Goal: Navigation & Orientation: Find specific page/section

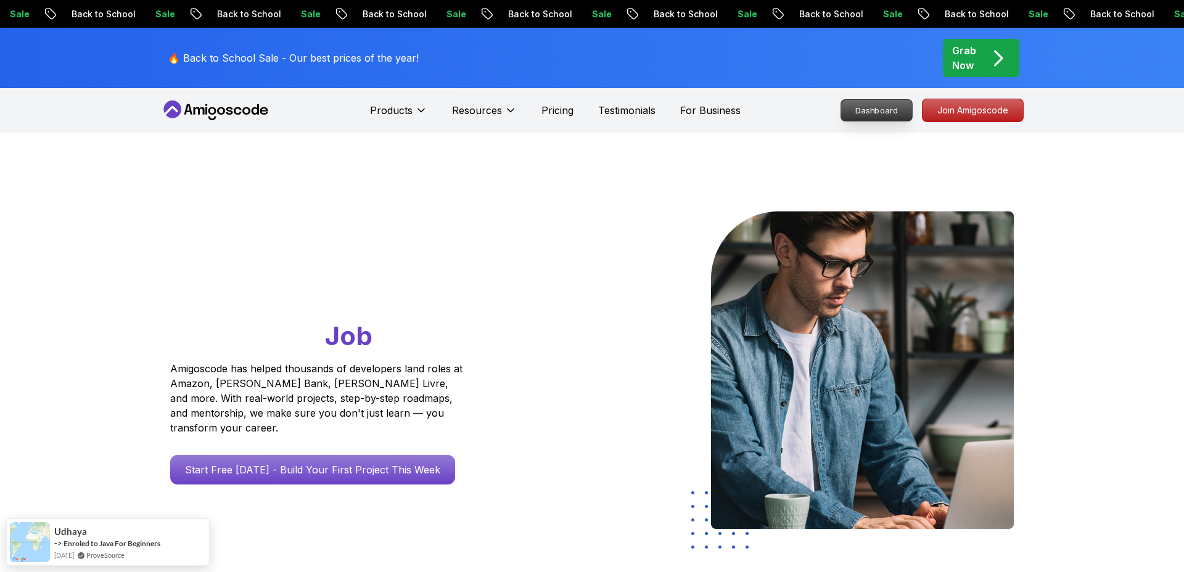
click at [867, 105] on p "Dashboard" at bounding box center [876, 110] width 71 height 21
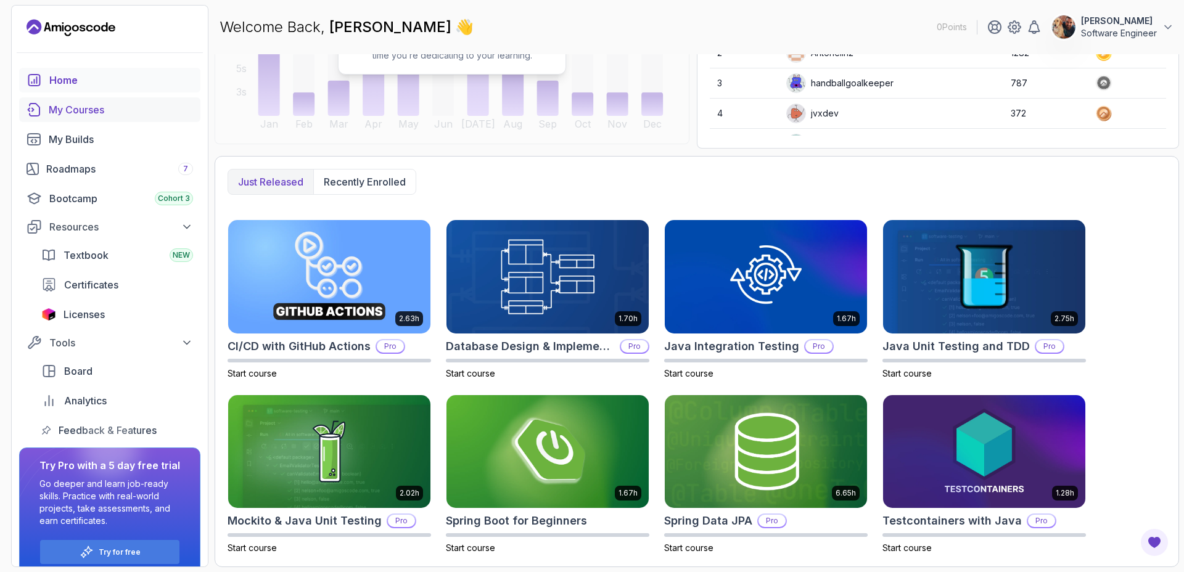
click at [98, 109] on div "My Courses" at bounding box center [121, 109] width 144 height 15
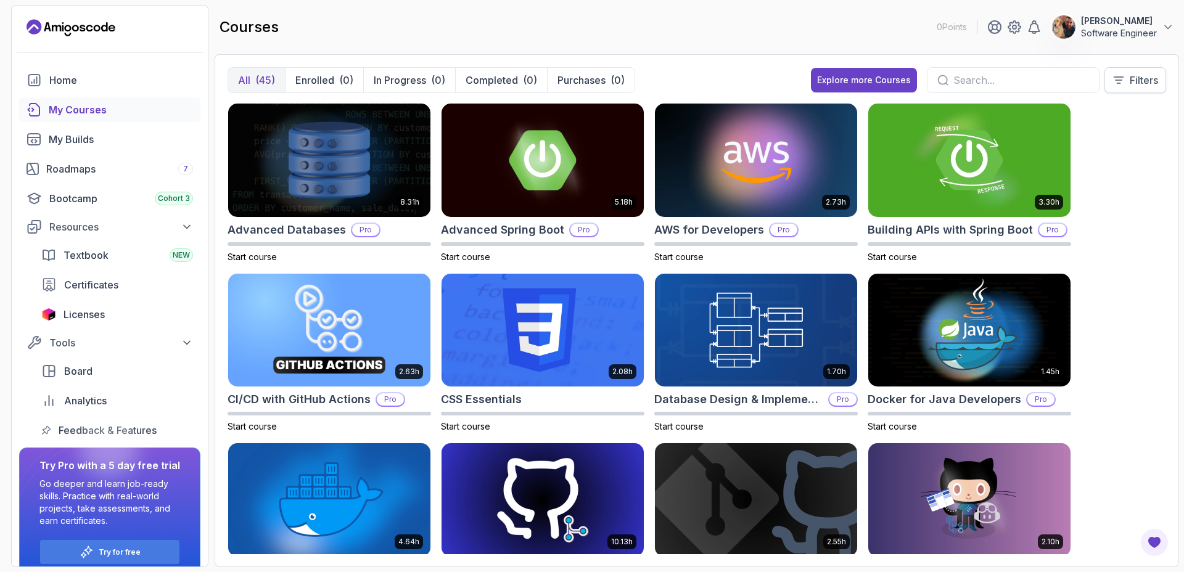
click at [1129, 91] on button "Filters" at bounding box center [1136, 80] width 62 height 26
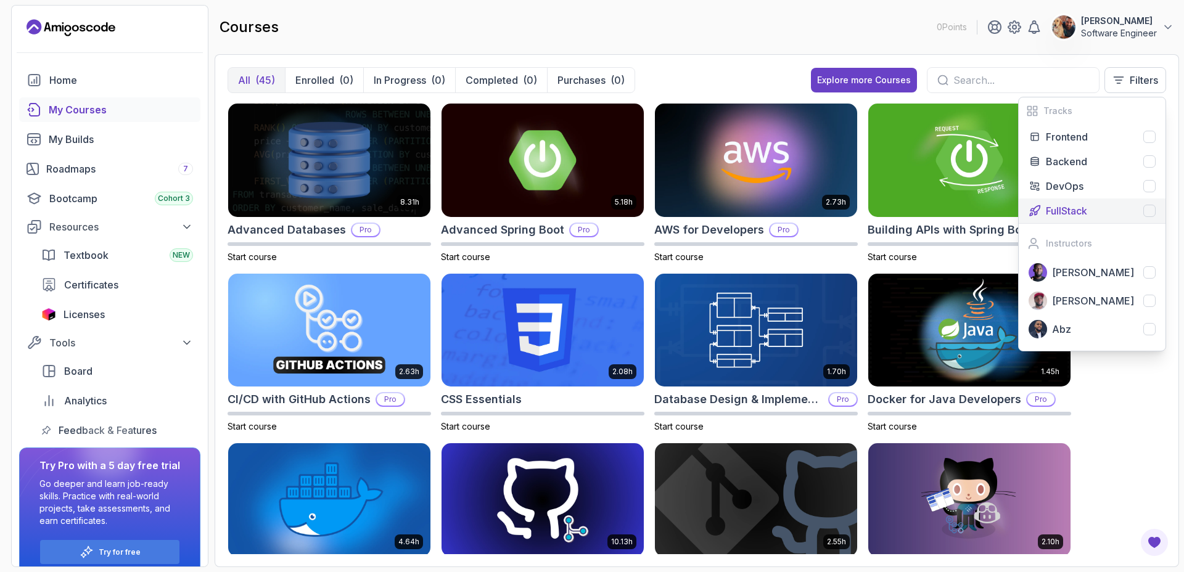
click at [1152, 211] on div at bounding box center [1149, 211] width 12 height 12
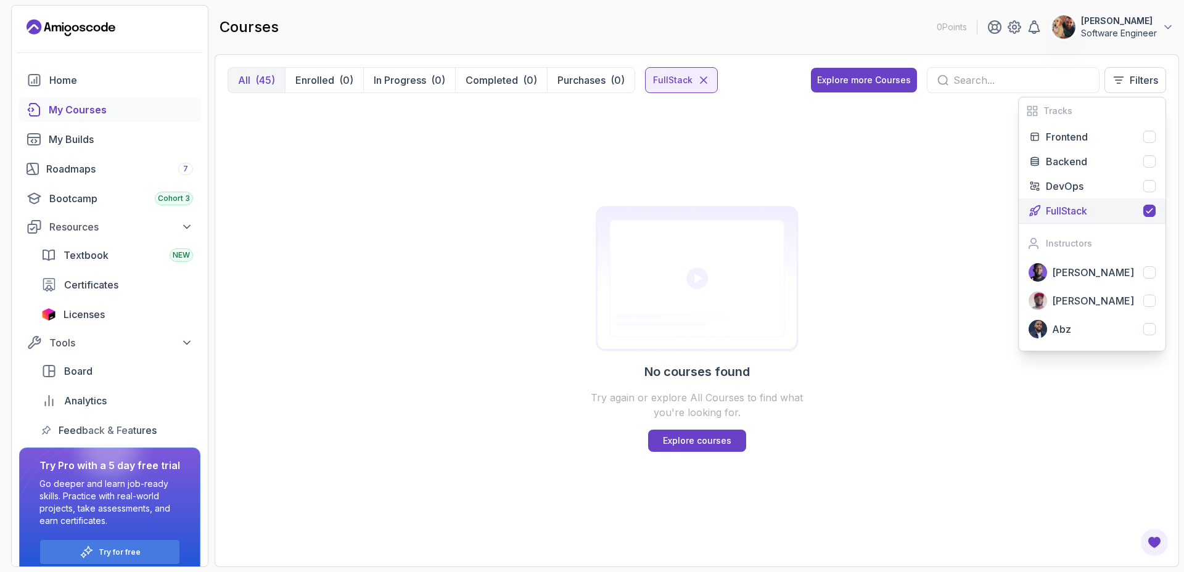
click at [1152, 211] on icon at bounding box center [1150, 211] width 10 height 10
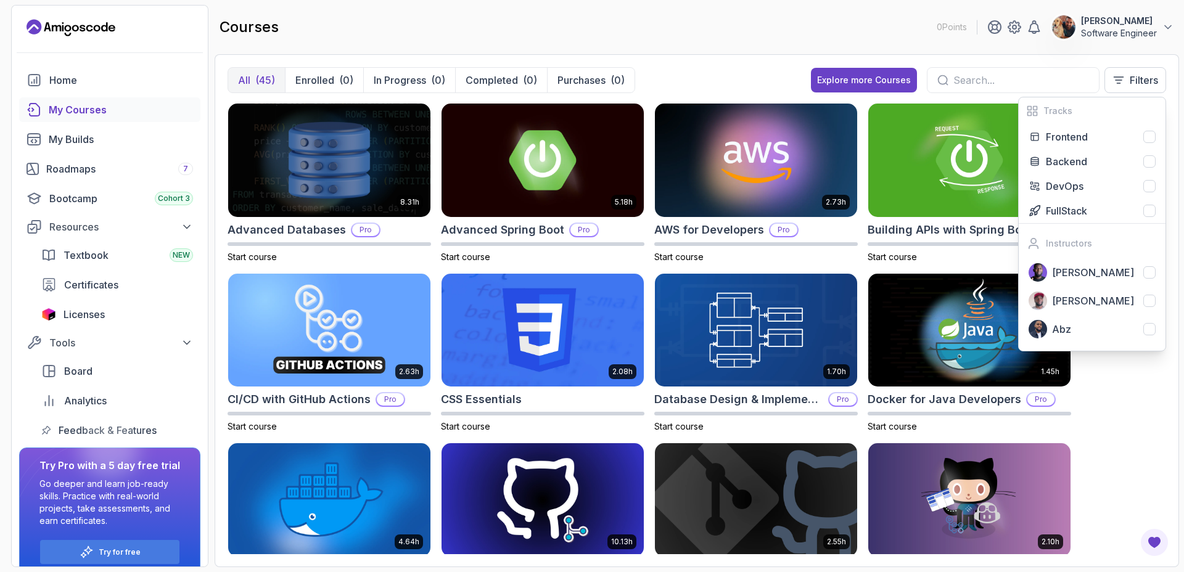
click at [765, 55] on div "All (45) Enrolled (0) In Progress (0) Completed (0) Purchases (0) Explore more …" at bounding box center [697, 310] width 965 height 513
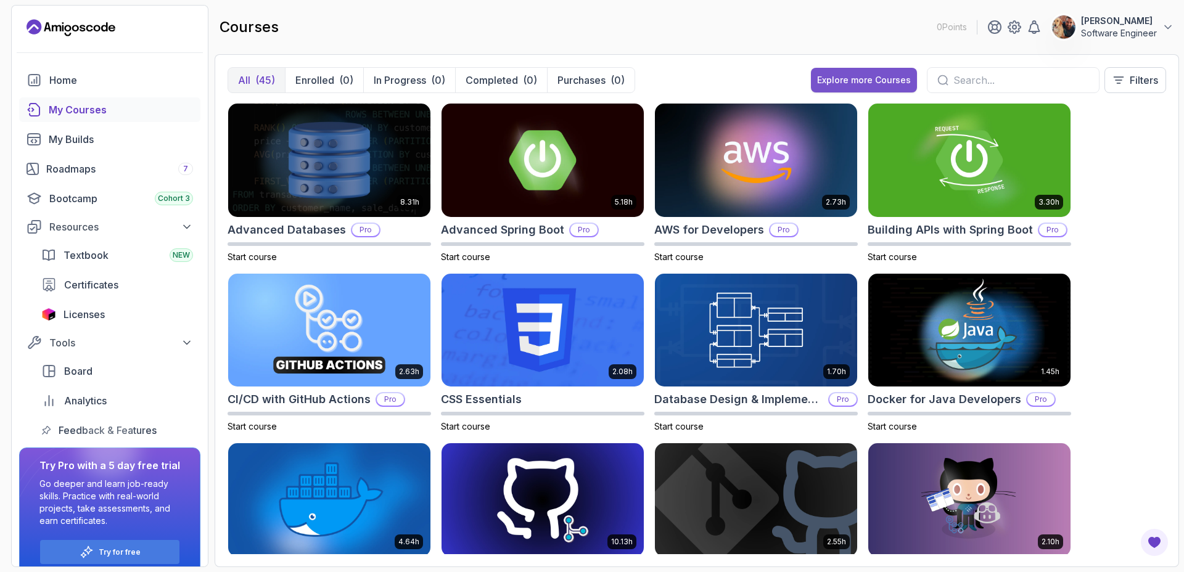
click at [849, 86] on div "Explore more Courses" at bounding box center [864, 80] width 94 height 12
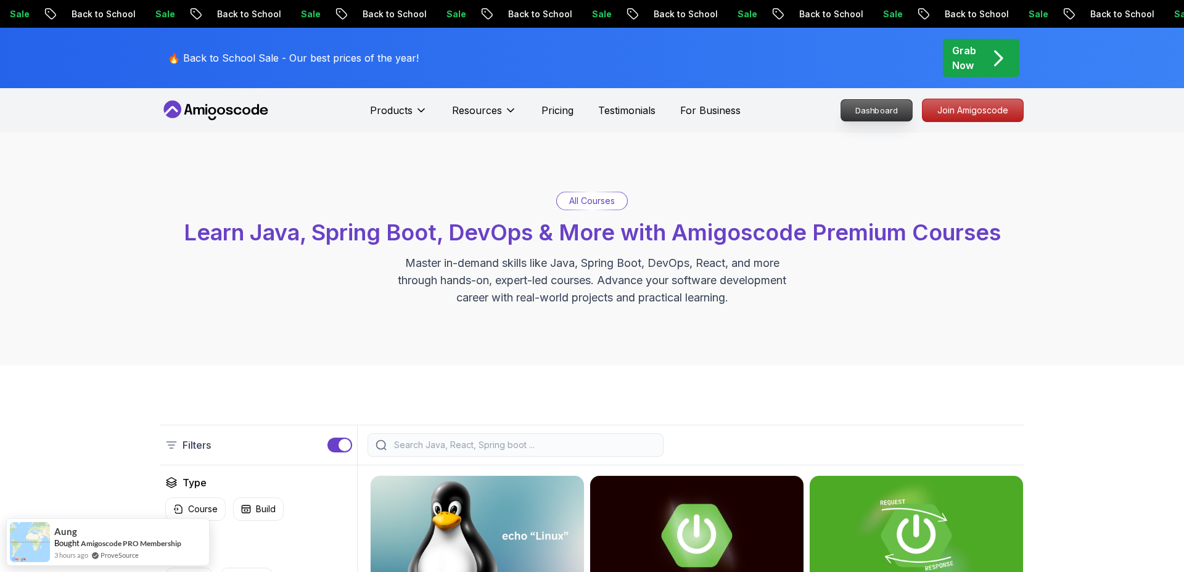
click at [879, 108] on p "Dashboard" at bounding box center [876, 110] width 71 height 21
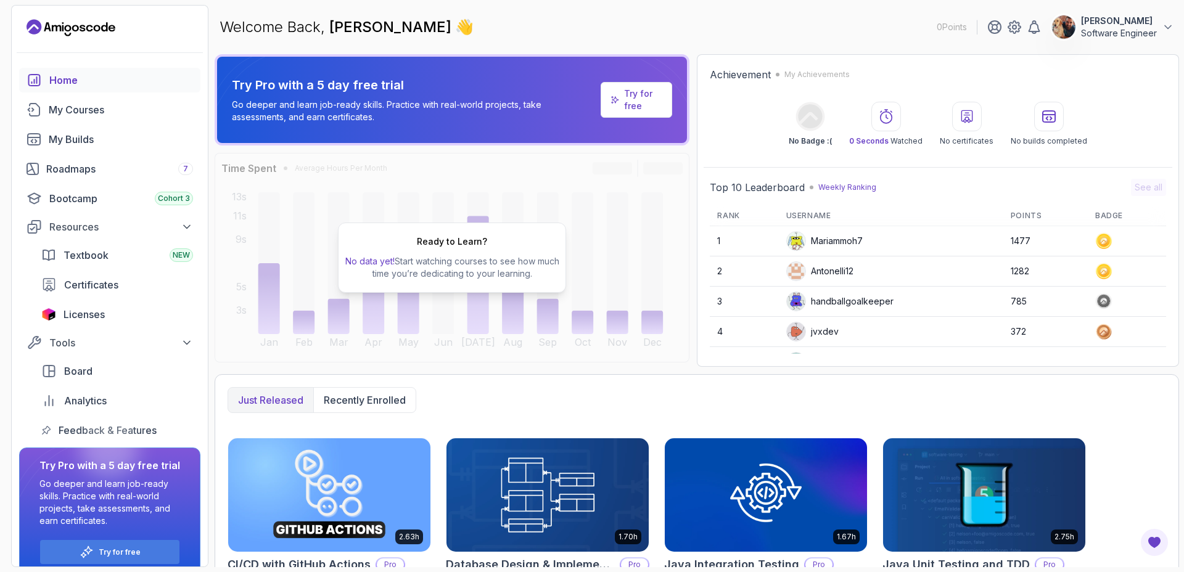
click at [89, 298] on div "Textbook NEW Certificates Licenses" at bounding box center [117, 285] width 167 height 84
click at [106, 316] on div "Licenses" at bounding box center [129, 314] width 130 height 15
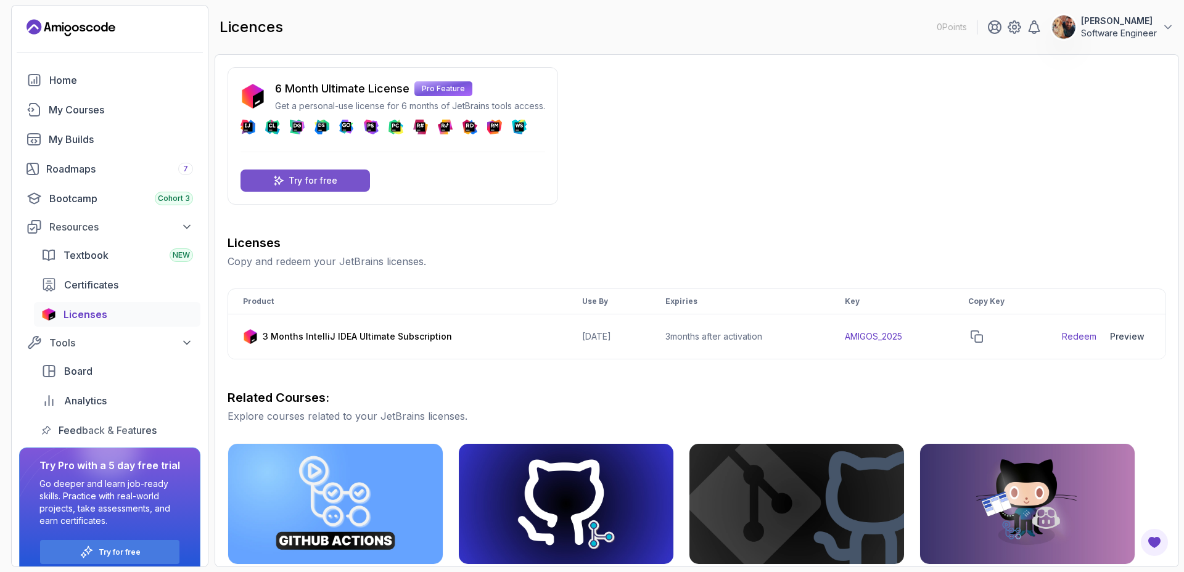
click at [241, 177] on div "Try for free" at bounding box center [306, 181] width 130 height 22
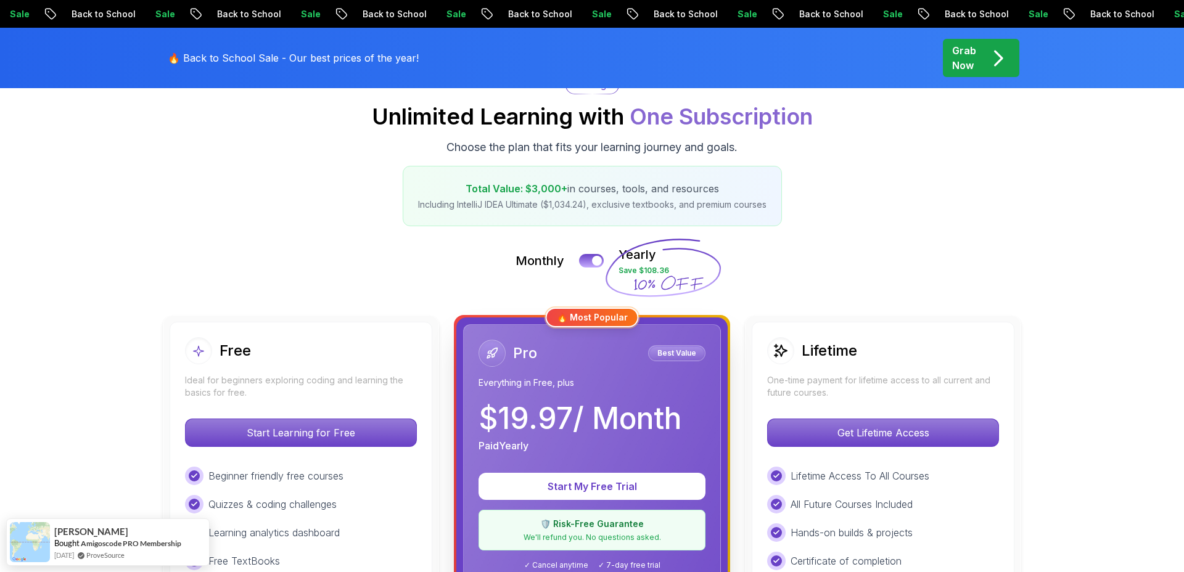
scroll to position [333, 0]
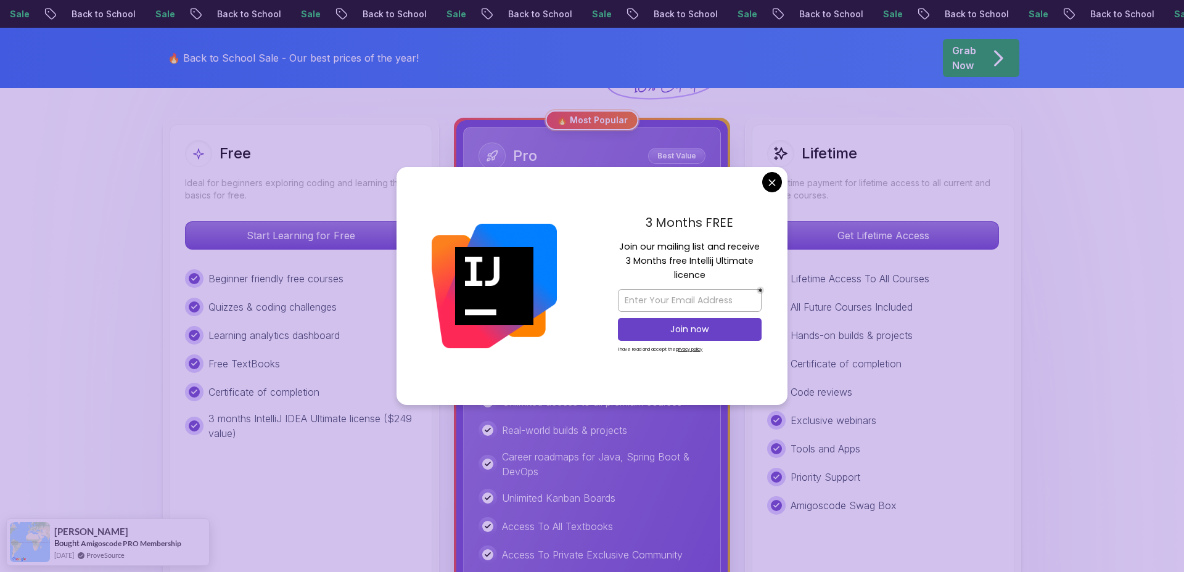
drag, startPoint x: 783, startPoint y: 172, endPoint x: 770, endPoint y: 185, distance: 18.3
click at [783, 173] on div "3 Months FREE Join our mailing list and receive 3 Months free Intellij Ultimate…" at bounding box center [689, 286] width 195 height 238
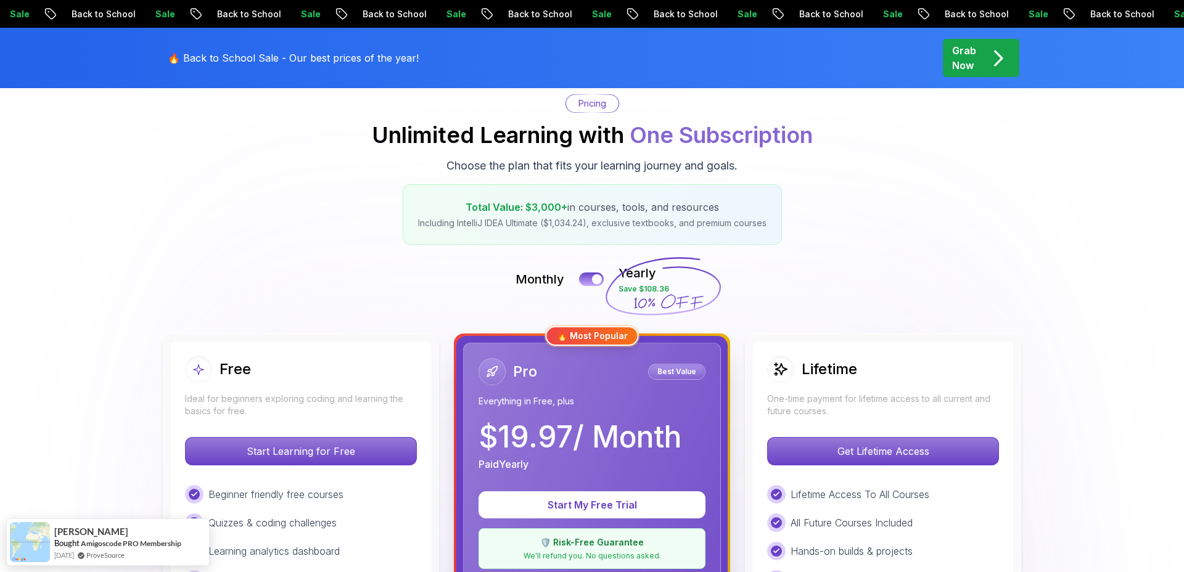
scroll to position [0, 0]
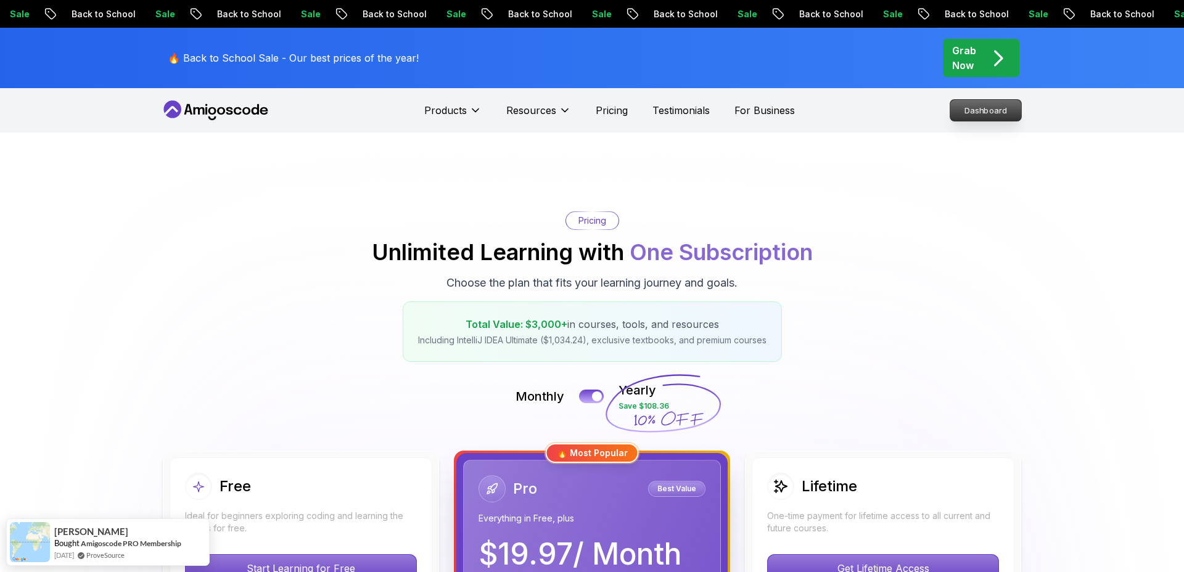
click at [975, 105] on p "Dashboard" at bounding box center [985, 110] width 71 height 21
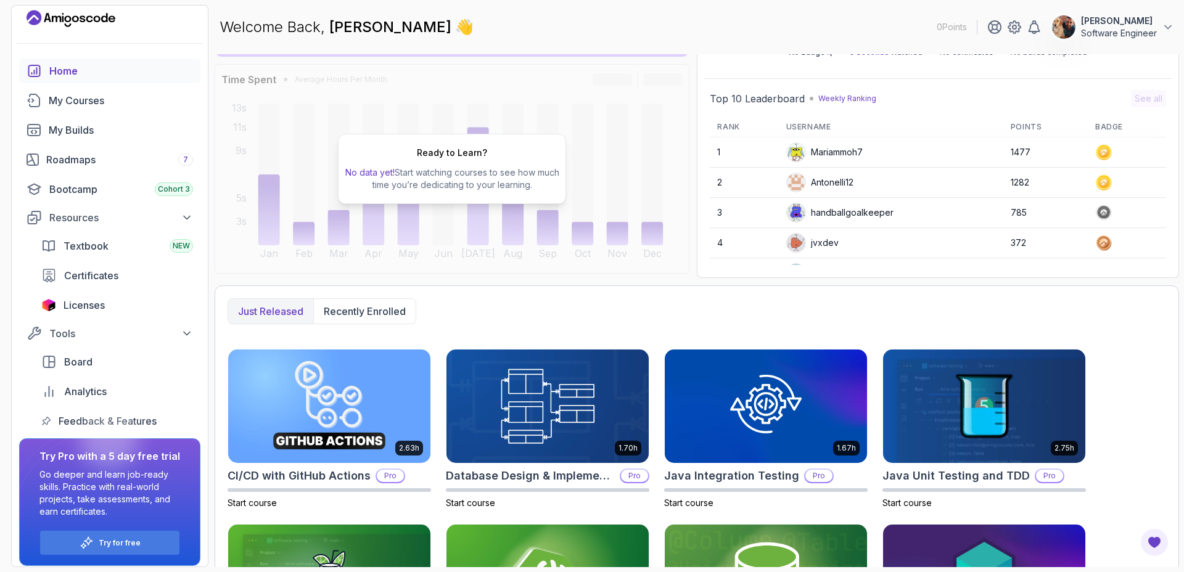
scroll to position [16, 0]
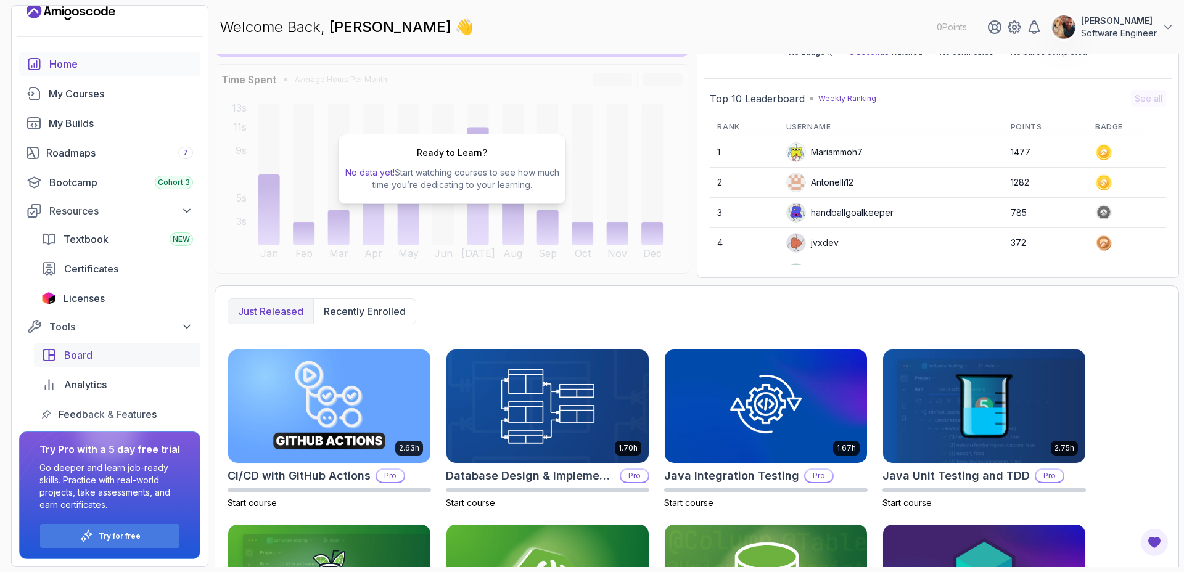
click at [102, 347] on link "Board" at bounding box center [117, 355] width 167 height 25
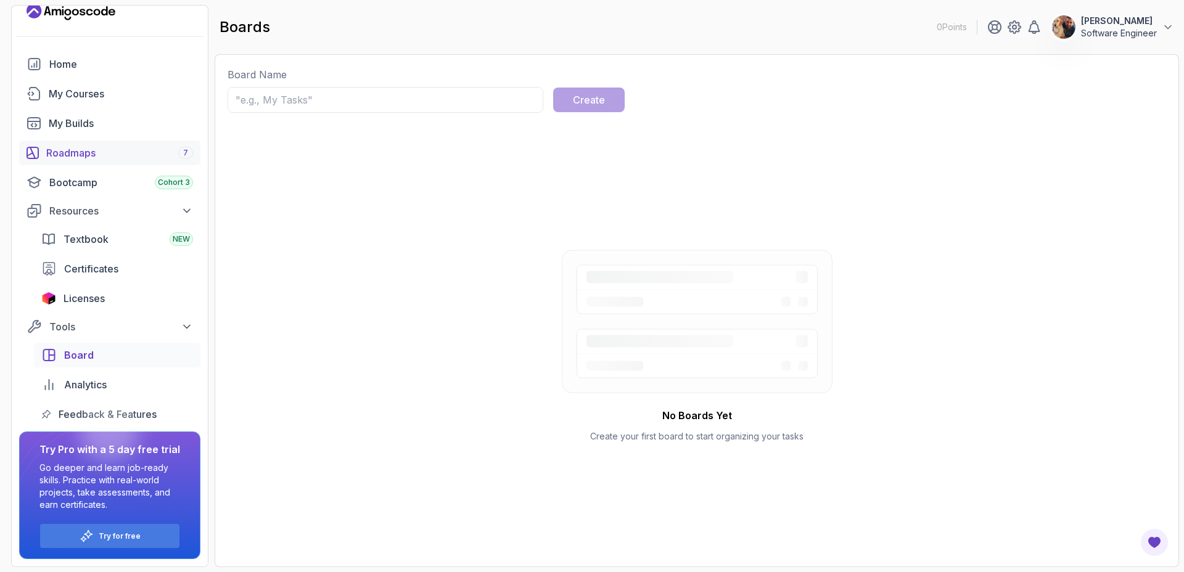
click at [94, 160] on link "Roadmaps 7" at bounding box center [109, 153] width 181 height 25
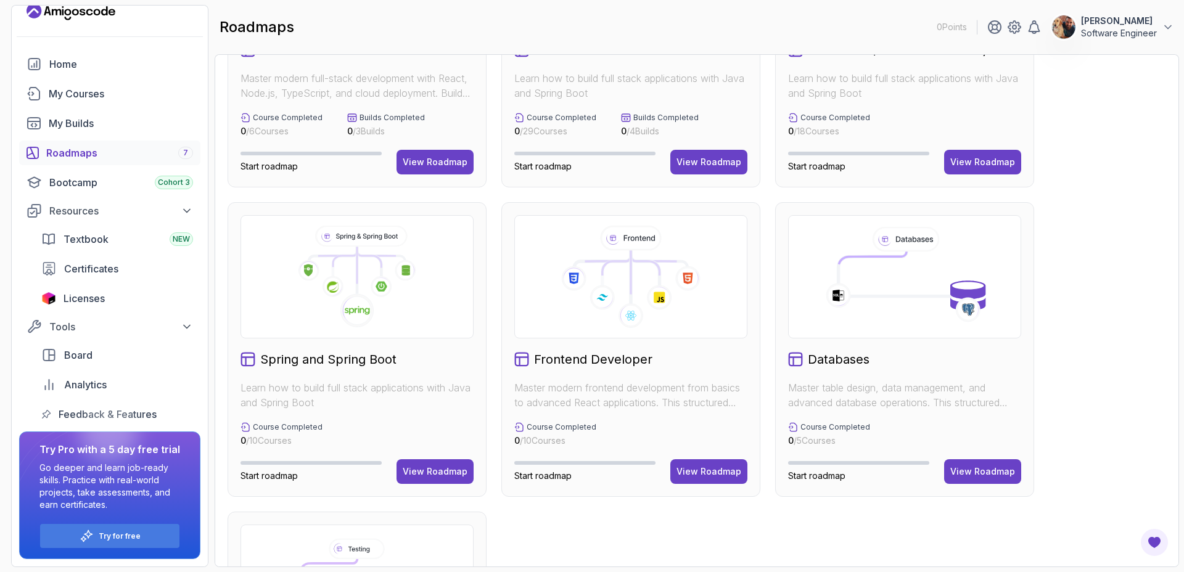
scroll to position [192, 0]
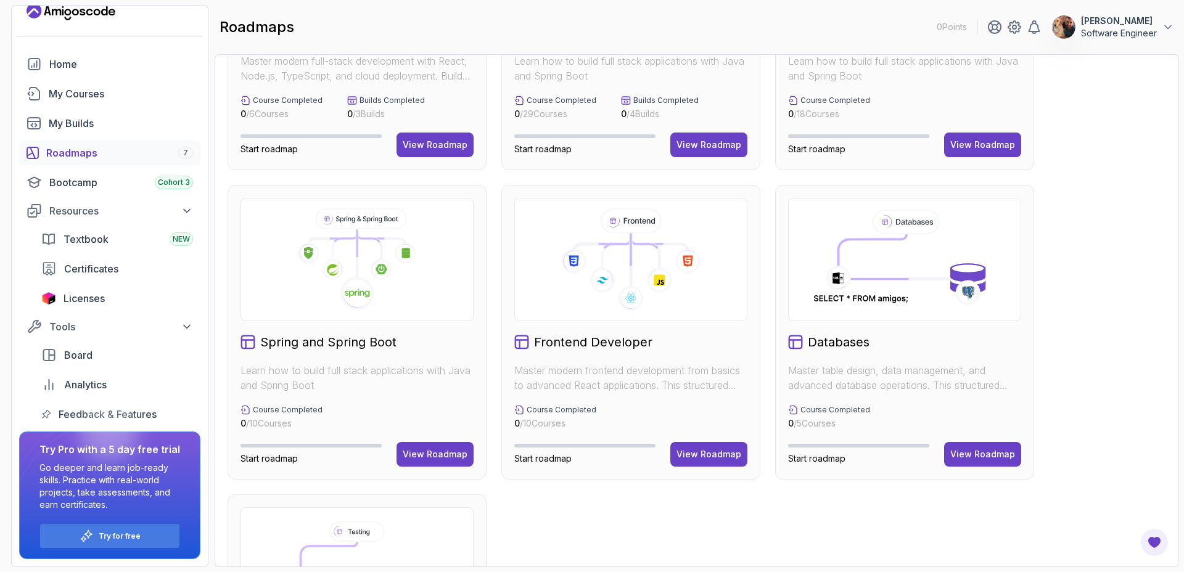
click at [623, 331] on div "Frontend Developer Master modern frontend development from basics to advanced R…" at bounding box center [630, 332] width 259 height 295
click at [627, 292] on icon at bounding box center [631, 298] width 25 height 25
click at [691, 445] on button "View Roadmap" at bounding box center [708, 454] width 77 height 25
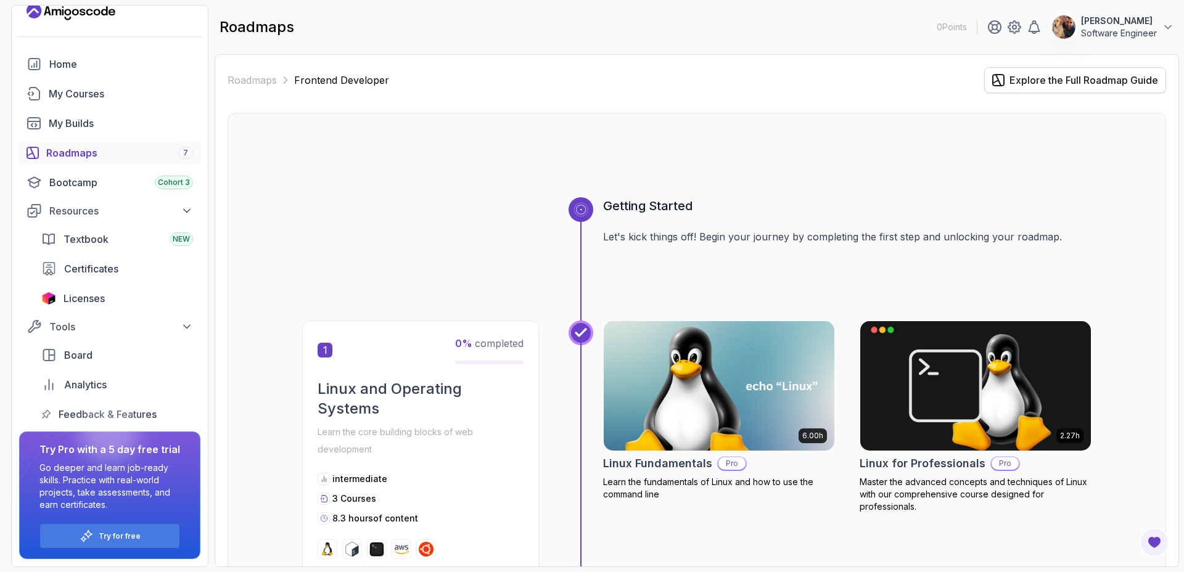
click at [1019, 83] on div "Explore the Full Roadmap Guide" at bounding box center [1084, 80] width 149 height 15
